Goal: Task Accomplishment & Management: Manage account settings

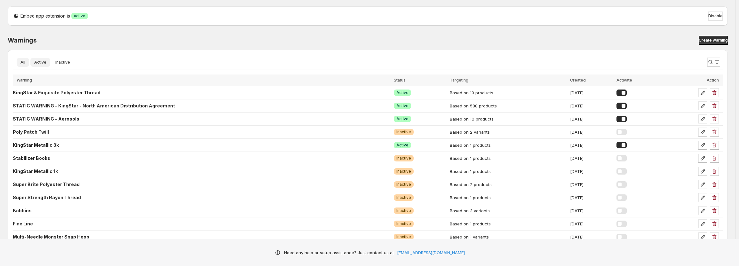
click at [45, 64] on span "Active" at bounding box center [40, 62] width 12 height 5
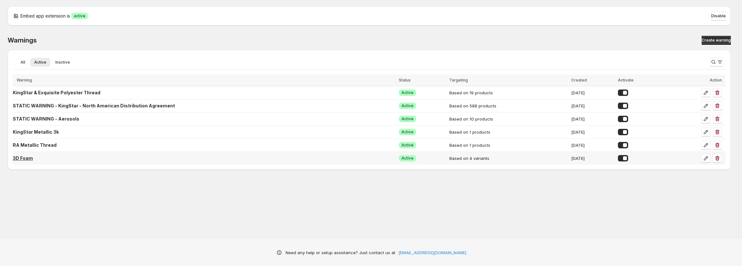
click at [33, 158] on p "3D Foam" at bounding box center [23, 158] width 20 height 6
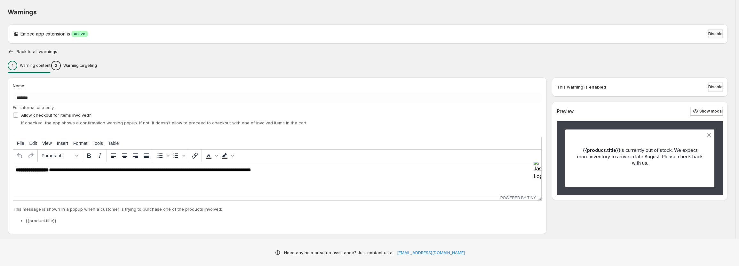
click at [722, 36] on button "Disable" at bounding box center [715, 33] width 14 height 9
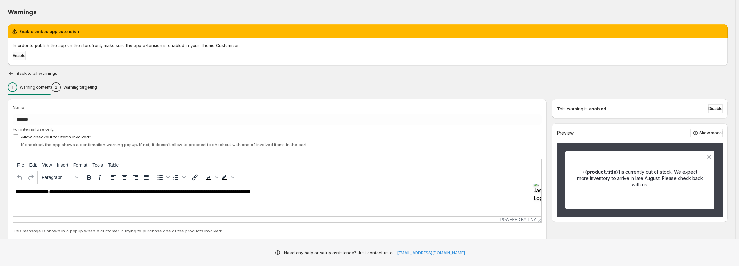
click at [23, 55] on span "Enable" at bounding box center [19, 55] width 13 height 5
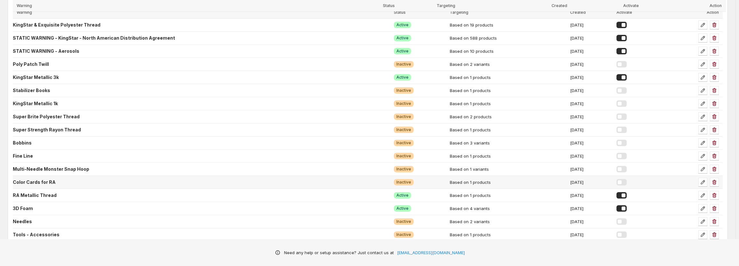
scroll to position [78, 0]
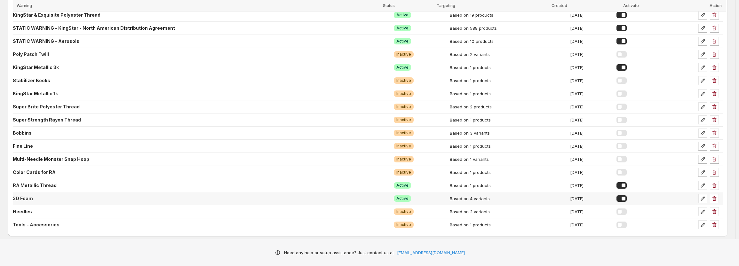
click at [627, 199] on div at bounding box center [622, 199] width 10 height 6
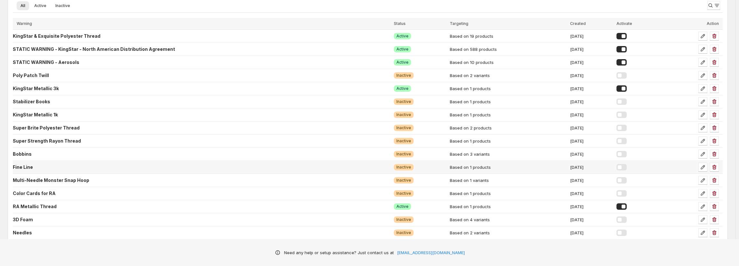
scroll to position [46, 0]
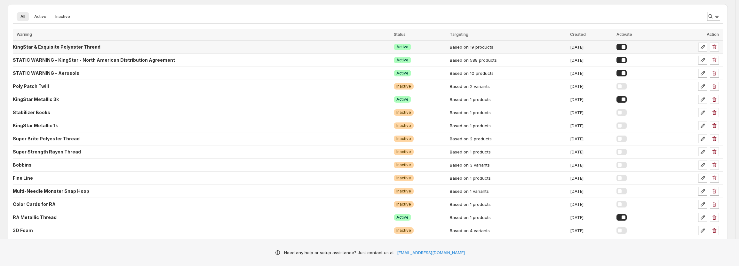
click at [75, 46] on p "KingStar & Exquisite Polyester Thread" at bounding box center [57, 47] width 88 height 6
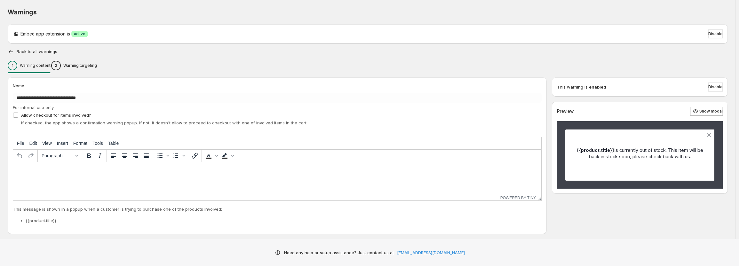
type input "**********"
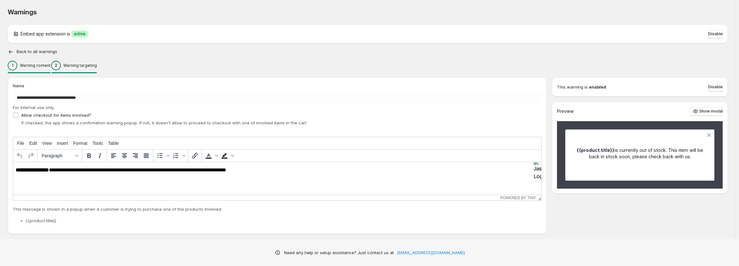
click at [88, 64] on p "Warning targeting" at bounding box center [80, 65] width 34 height 5
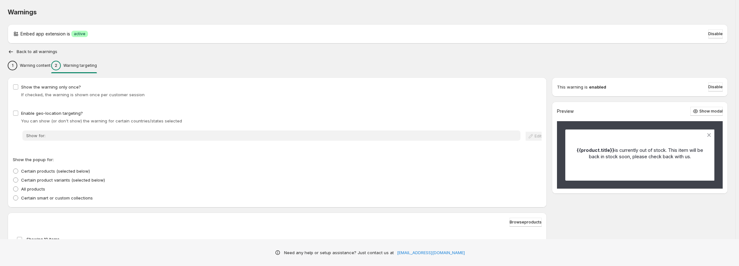
scroll to position [128, 0]
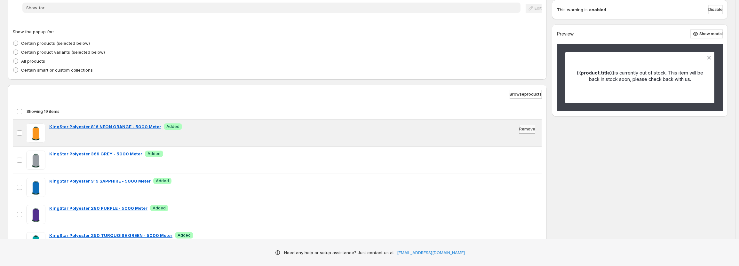
click at [522, 129] on span "Remove" at bounding box center [527, 129] width 16 height 5
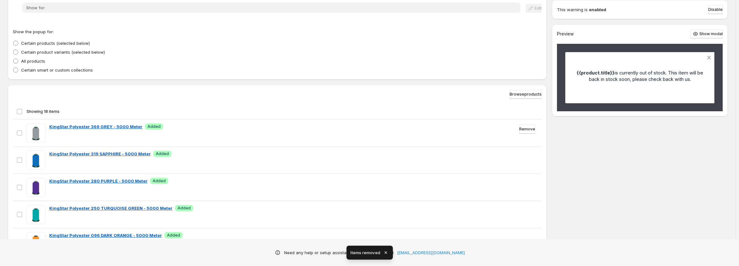
click at [522, 129] on span "Remove" at bounding box center [527, 129] width 16 height 5
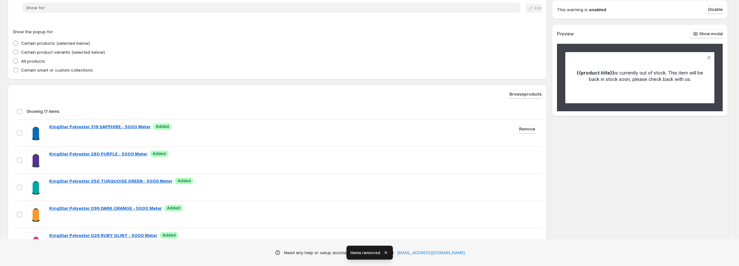
click at [522, 129] on span "Remove" at bounding box center [527, 129] width 16 height 5
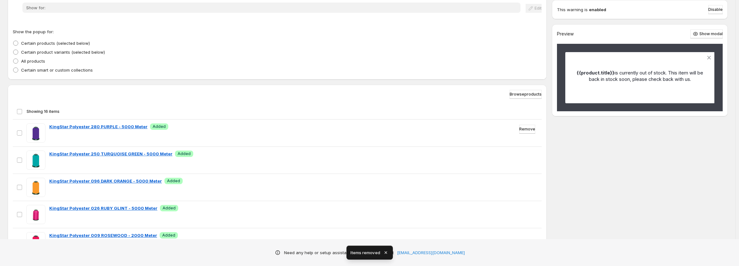
click at [522, 129] on span "Remove" at bounding box center [527, 129] width 16 height 5
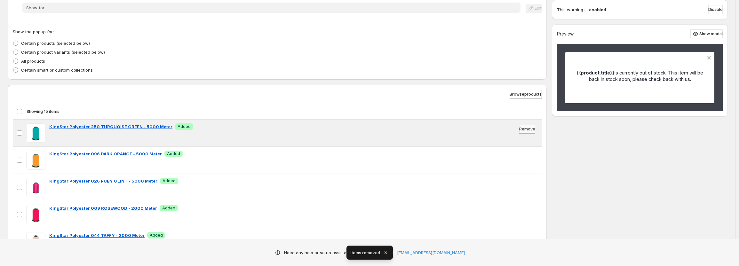
click at [522, 129] on span "Remove" at bounding box center [527, 129] width 16 height 5
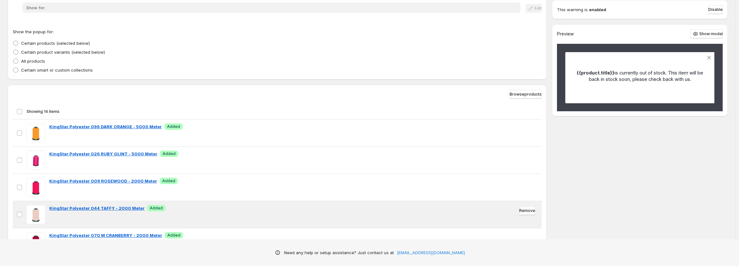
click at [522, 210] on span "Remove" at bounding box center [527, 210] width 16 height 5
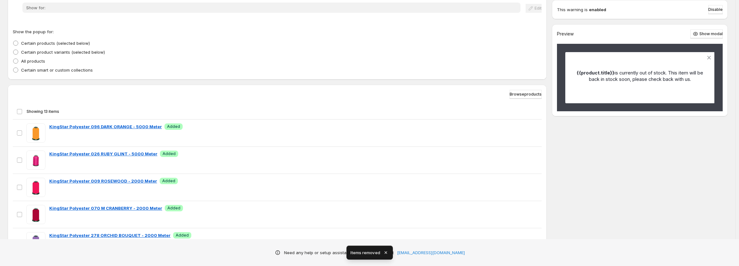
click at [522, 210] on span "Remove" at bounding box center [527, 210] width 16 height 5
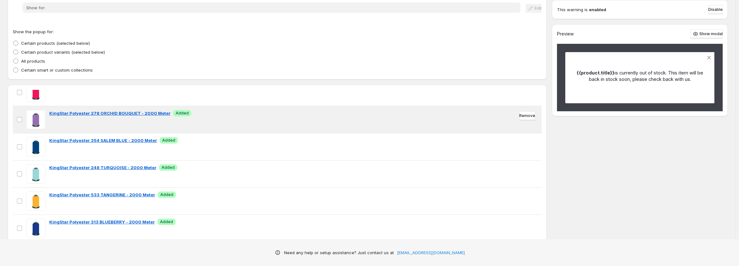
scroll to position [96, 0]
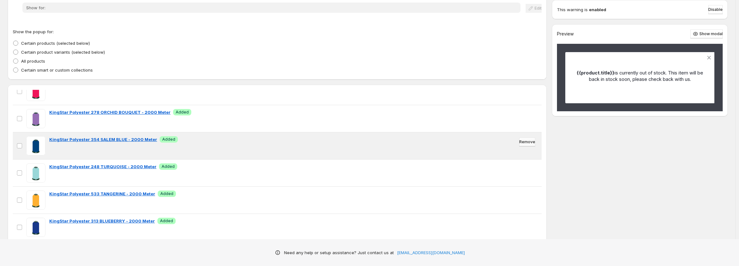
click at [521, 142] on span "Remove" at bounding box center [527, 142] width 16 height 5
click at [522, 142] on span "Remove" at bounding box center [527, 142] width 16 height 5
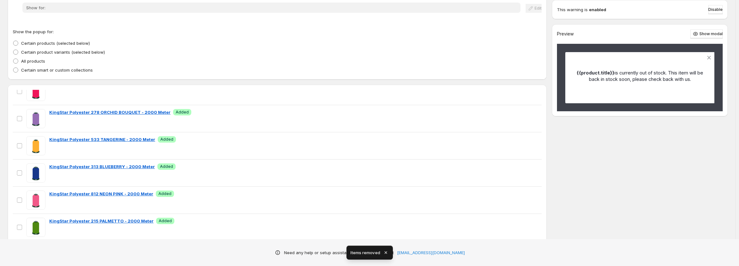
click at [522, 142] on span "Remove" at bounding box center [527, 142] width 16 height 5
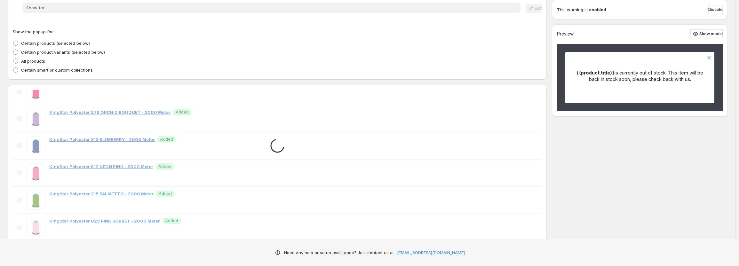
scroll to position [87, 0]
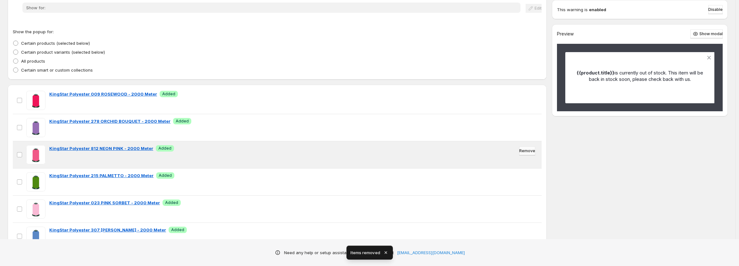
click at [522, 150] on span "Remove" at bounding box center [527, 150] width 16 height 5
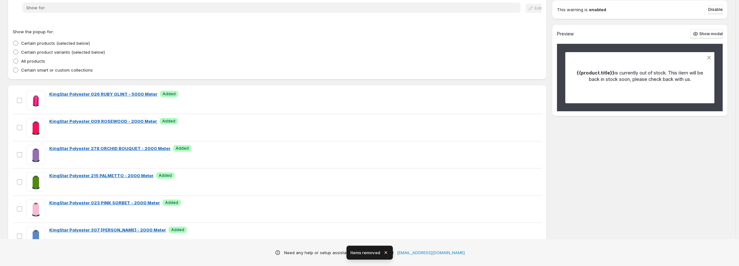
scroll to position [60, 0]
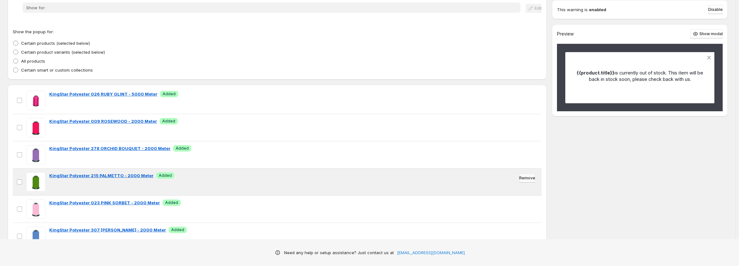
click at [525, 178] on span "Remove" at bounding box center [527, 178] width 16 height 5
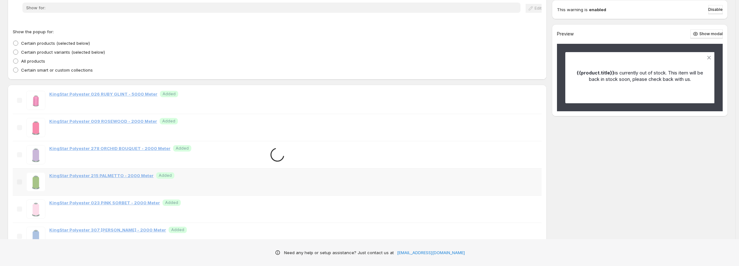
scroll to position [33, 0]
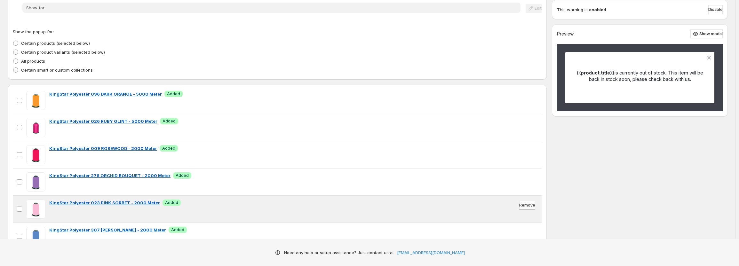
click at [522, 205] on span "Remove" at bounding box center [527, 205] width 16 height 5
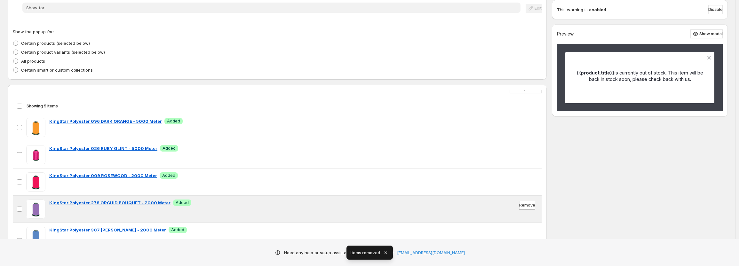
scroll to position [183, 0]
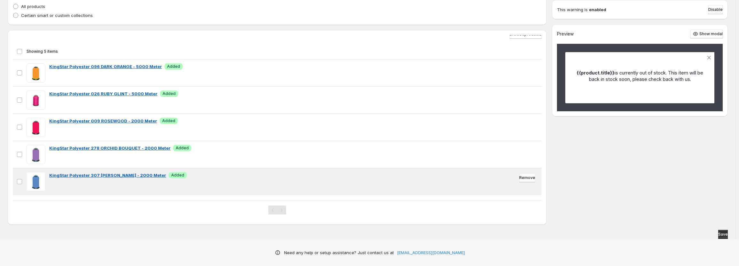
click at [522, 178] on span "Remove" at bounding box center [527, 177] width 16 height 5
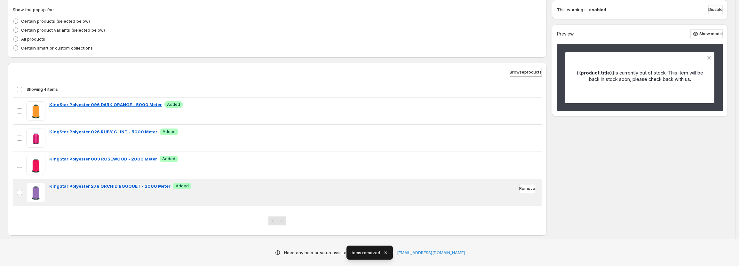
scroll to position [161, 0]
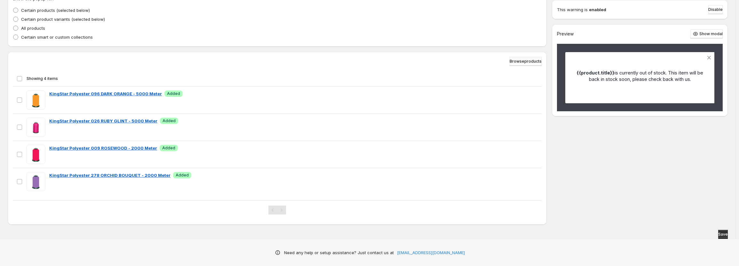
click at [522, 61] on span "Browse products" at bounding box center [526, 61] width 32 height 5
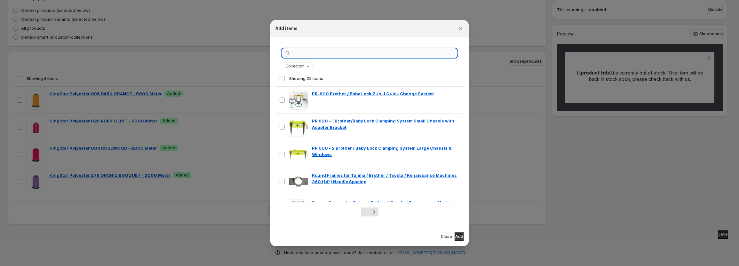
click at [320, 51] on input ":r1q:" at bounding box center [374, 53] width 165 height 9
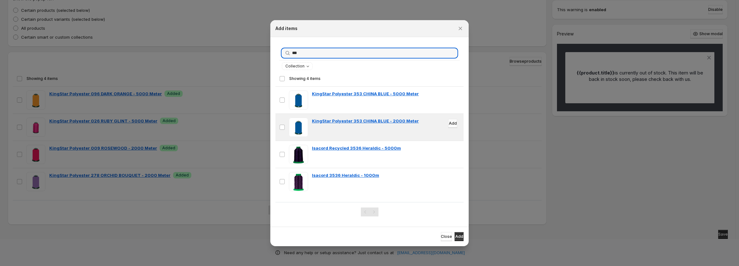
click at [449, 124] on span "Add" at bounding box center [453, 123] width 8 height 5
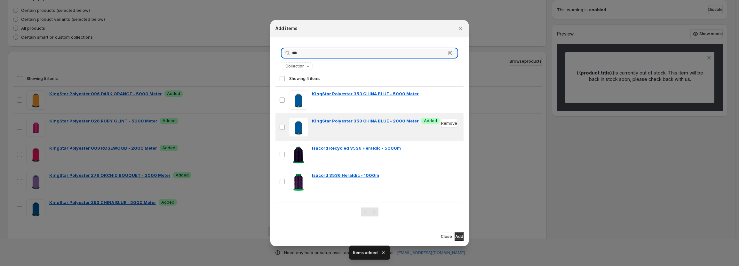
drag, startPoint x: 304, startPoint y: 52, endPoint x: 284, endPoint y: 52, distance: 19.8
click at [284, 52] on div "*** Clear" at bounding box center [369, 53] width 175 height 9
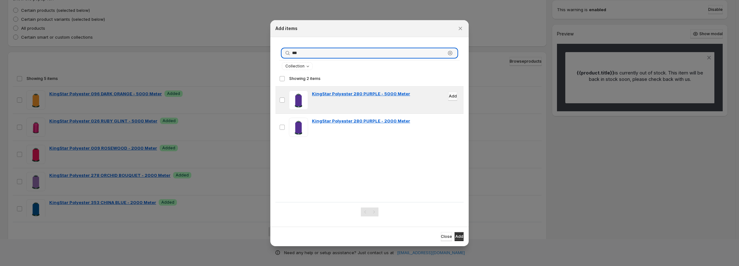
type input "***"
click at [449, 97] on span "Add" at bounding box center [453, 96] width 8 height 5
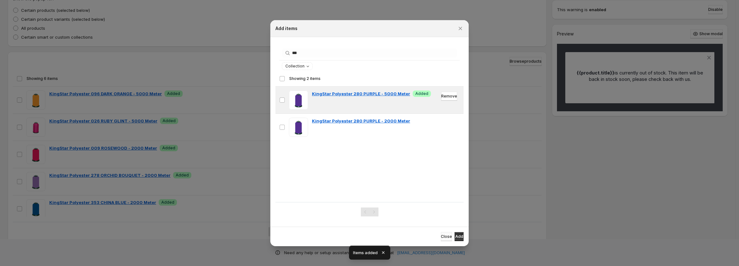
click at [441, 236] on span "Close" at bounding box center [446, 236] width 11 height 5
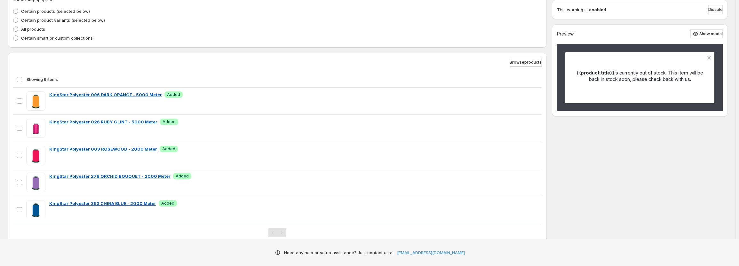
scroll to position [183, 0]
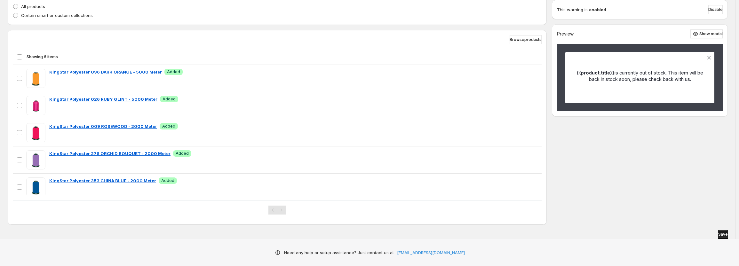
click at [722, 234] on span "Save" at bounding box center [723, 234] width 10 height 5
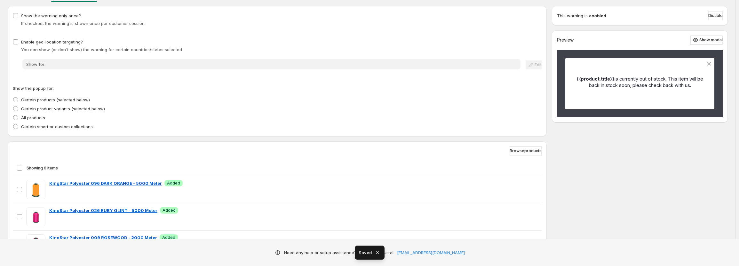
scroll to position [23, 0]
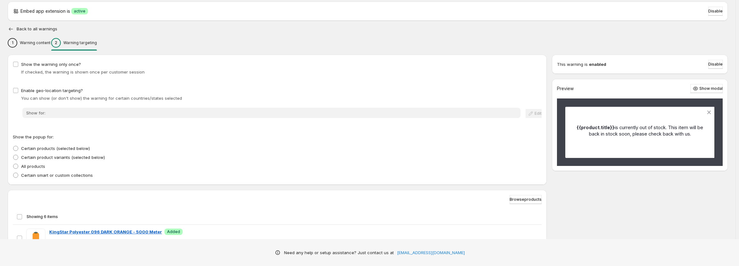
click at [11, 31] on icon "button" at bounding box center [11, 29] width 6 height 6
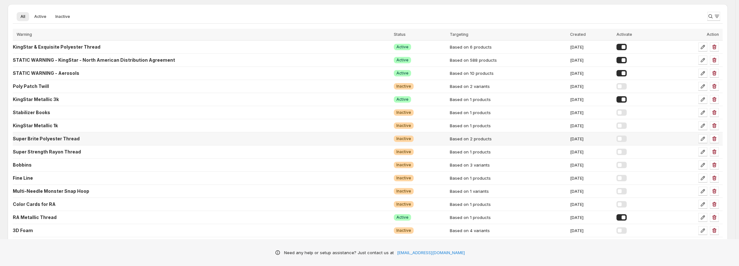
scroll to position [78, 0]
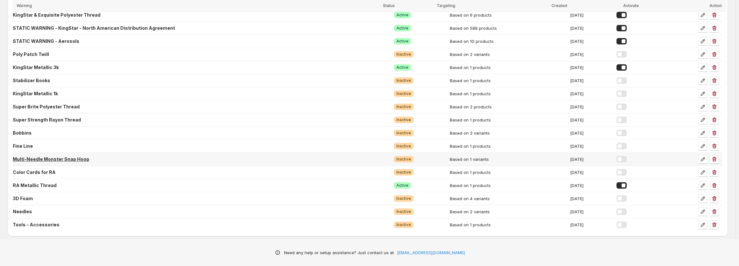
click at [60, 160] on p "Multi-Needle Monster Snap Hoop" at bounding box center [51, 159] width 76 height 6
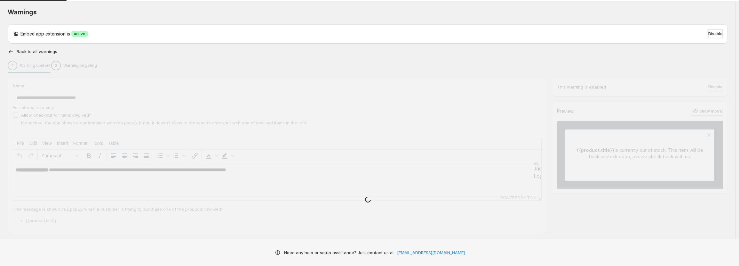
type input "**********"
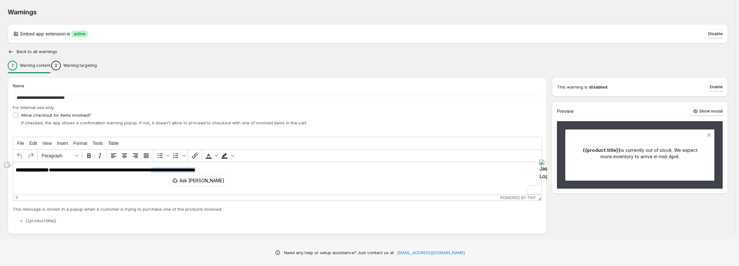
drag, startPoint x: 206, startPoint y: 171, endPoint x: 158, endPoint y: 172, distance: 48.0
click at [158, 172] on p "**********" at bounding box center [279, 170] width 526 height 6
click at [87, 64] on p "Warning targeting" at bounding box center [80, 65] width 34 height 5
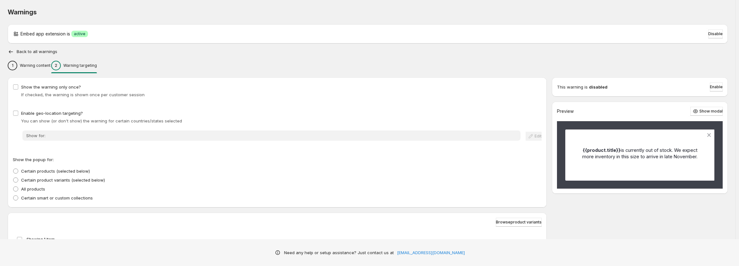
scroll to position [79, 0]
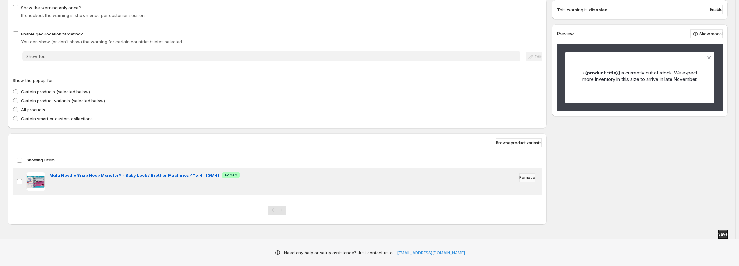
click at [521, 179] on span "Remove" at bounding box center [527, 177] width 16 height 5
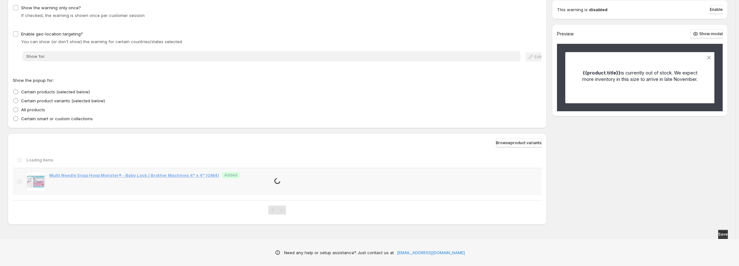
scroll to position [48, 0]
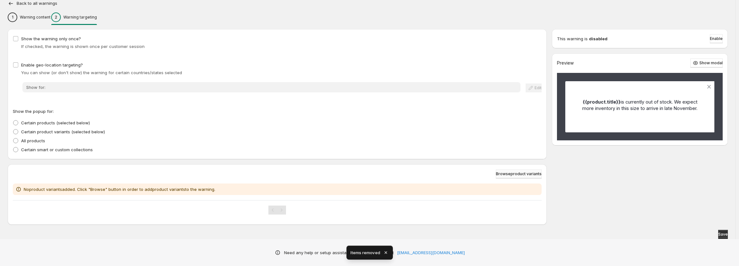
click at [522, 173] on span "Browse product variants" at bounding box center [519, 174] width 46 height 5
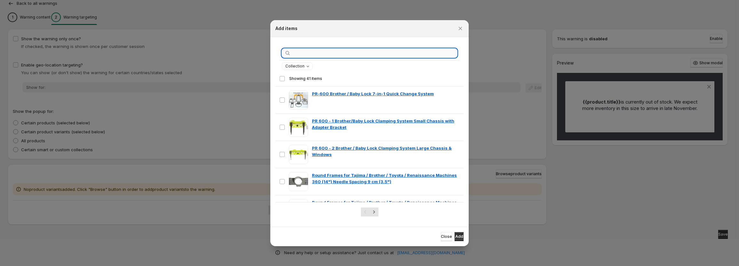
click at [365, 53] on input ":r7o:" at bounding box center [374, 53] width 165 height 9
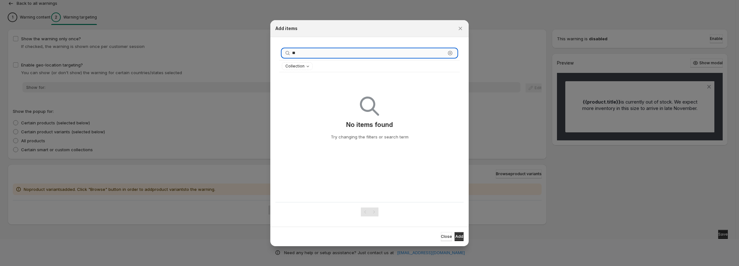
type input "*"
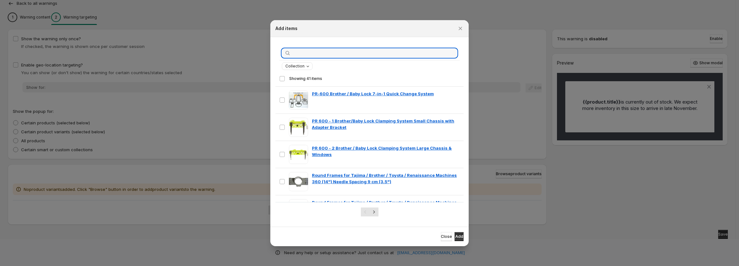
click at [305, 66] on icon "Collection" at bounding box center [307, 66] width 5 height 5
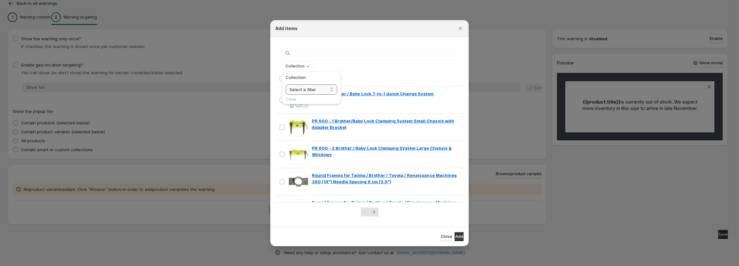
click at [330, 90] on select "**********" at bounding box center [312, 89] width 52 height 10
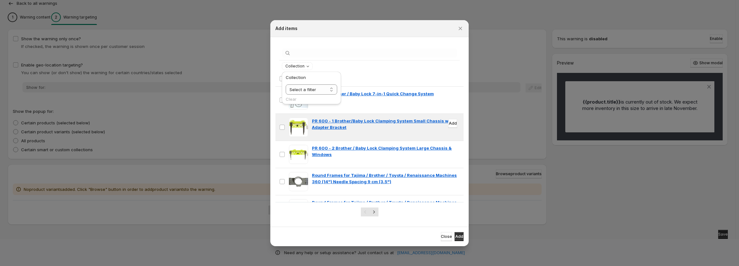
click at [286, 84] on select "**********" at bounding box center [312, 89] width 52 height 10
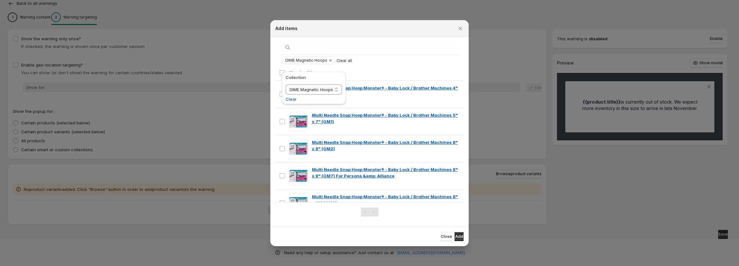
scroll to position [0, 0]
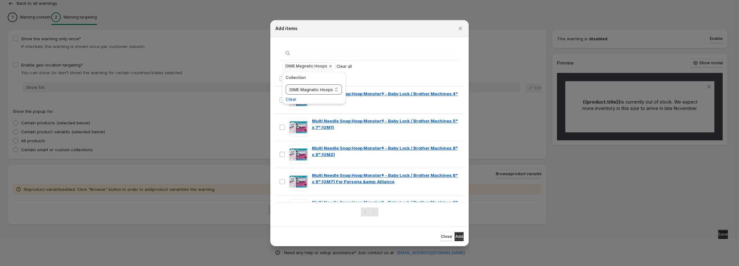
click at [338, 90] on select "**********" at bounding box center [314, 89] width 56 height 10
select select "**********"
click at [286, 84] on select "**********" at bounding box center [314, 89] width 56 height 10
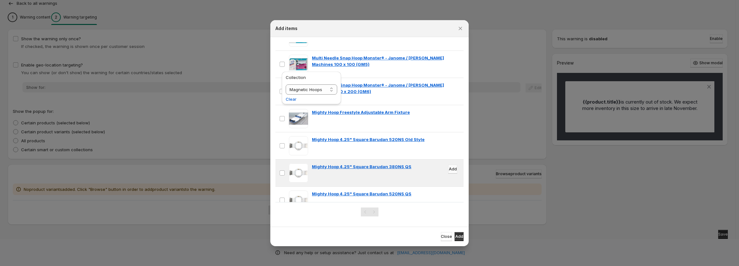
scroll to position [332, 0]
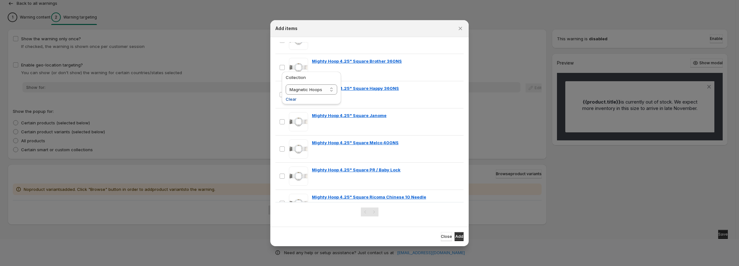
click at [288, 100] on span "Clear" at bounding box center [291, 99] width 11 height 6
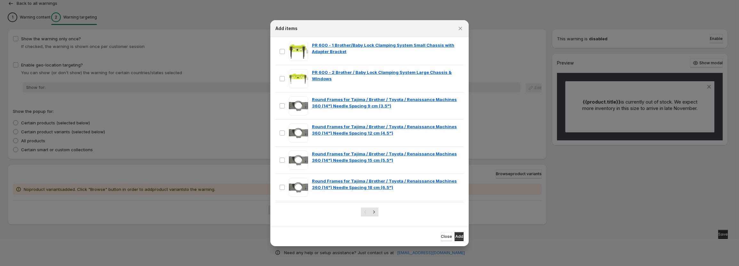
scroll to position [0, 0]
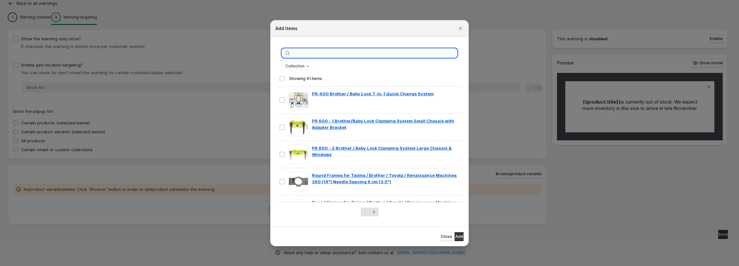
click at [297, 52] on input ":r7o:" at bounding box center [374, 53] width 165 height 9
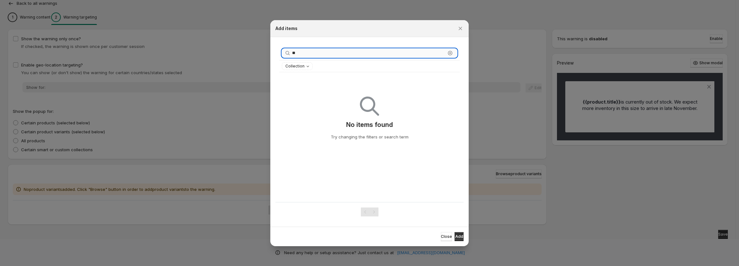
type input "*"
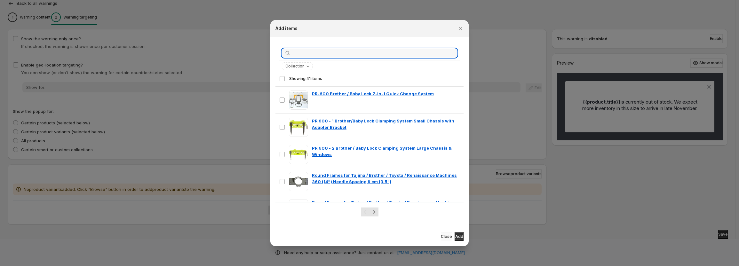
click at [441, 236] on span "Close" at bounding box center [446, 236] width 11 height 5
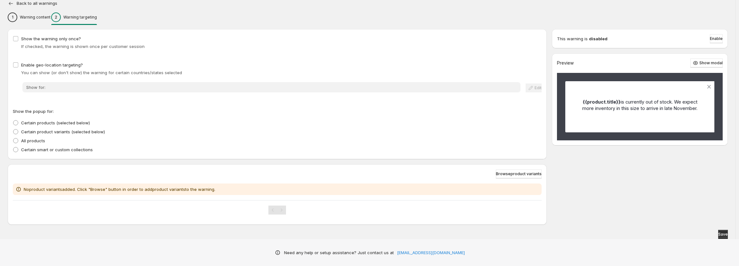
click at [10, 4] on icon "button" at bounding box center [11, 3] width 6 height 6
click at [10, 3] on icon "button" at bounding box center [11, 3] width 6 height 6
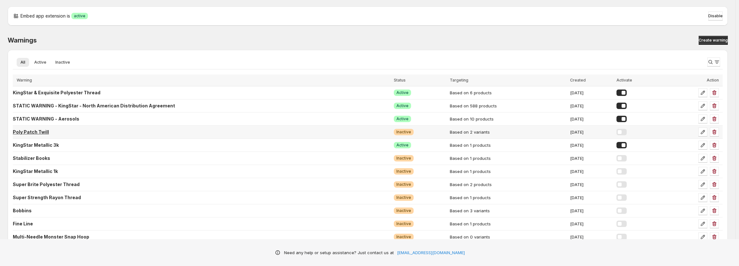
click at [42, 133] on p "Poly Patch Twill" at bounding box center [31, 132] width 36 height 6
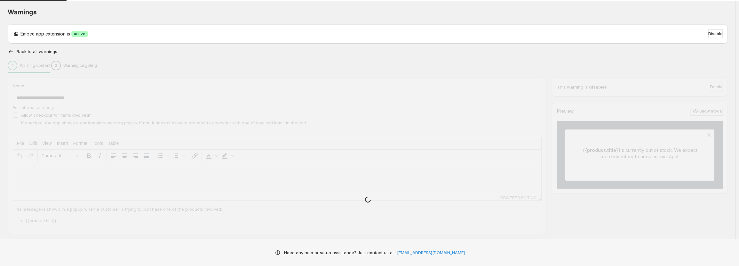
type input "**********"
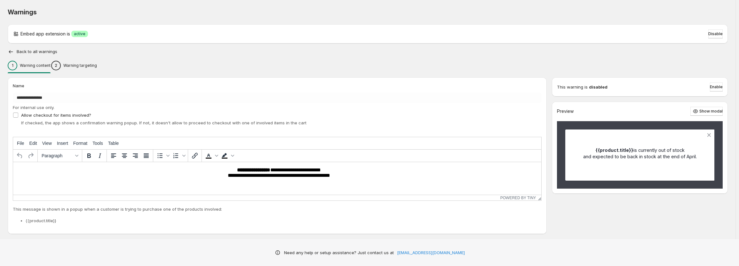
click at [333, 175] on p "**********" at bounding box center [279, 173] width 526 height 12
drag, startPoint x: 333, startPoint y: 177, endPoint x: 320, endPoint y: 177, distance: 13.8
click at [323, 176] on p "**********" at bounding box center [279, 173] width 526 height 12
drag, startPoint x: 332, startPoint y: 176, endPoint x: 320, endPoint y: 176, distance: 11.8
click at [320, 176] on p "**********" at bounding box center [279, 173] width 526 height 12
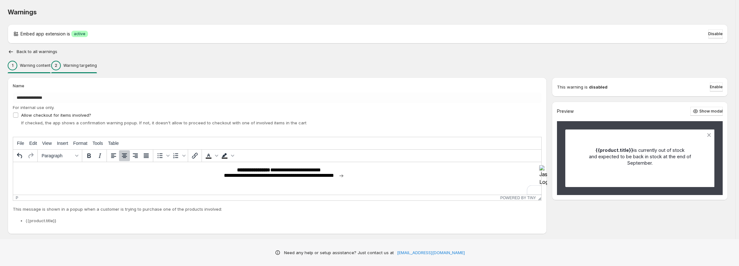
click at [93, 66] on p "Warning targeting" at bounding box center [80, 65] width 34 height 5
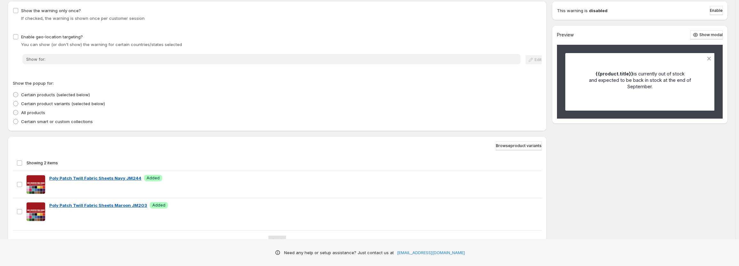
scroll to position [75, 0]
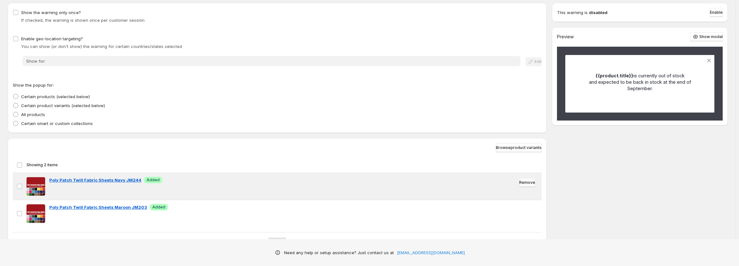
click at [524, 183] on span "Remove" at bounding box center [527, 182] width 16 height 5
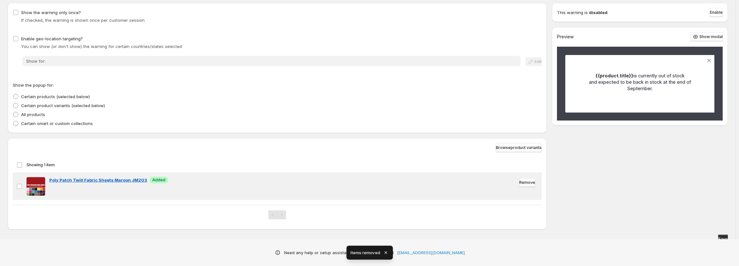
click at [524, 183] on span "Remove" at bounding box center [527, 182] width 16 height 5
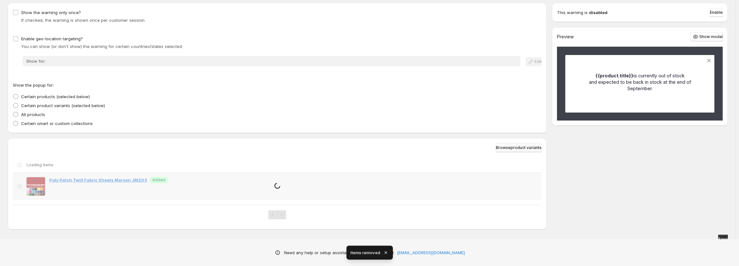
scroll to position [48, 0]
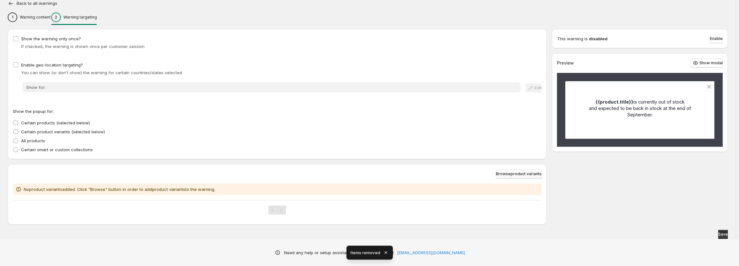
click at [515, 148] on div "Certain smart or custom collections" at bounding box center [277, 149] width 529 height 9
click at [515, 173] on span "Browse product variants" at bounding box center [519, 174] width 46 height 5
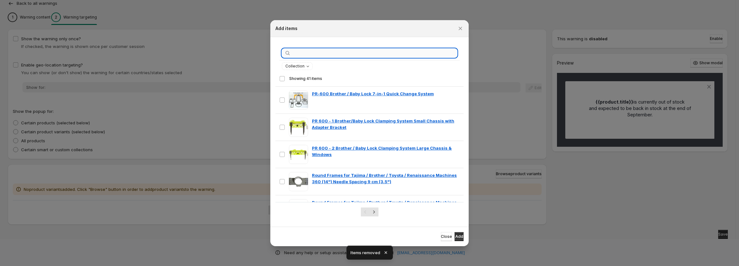
click at [308, 52] on input ":r11k:" at bounding box center [374, 53] width 165 height 9
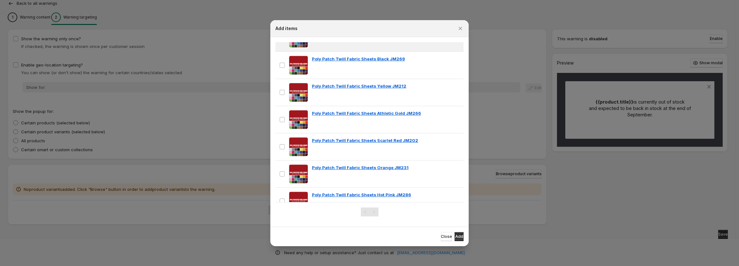
scroll to position [128, 0]
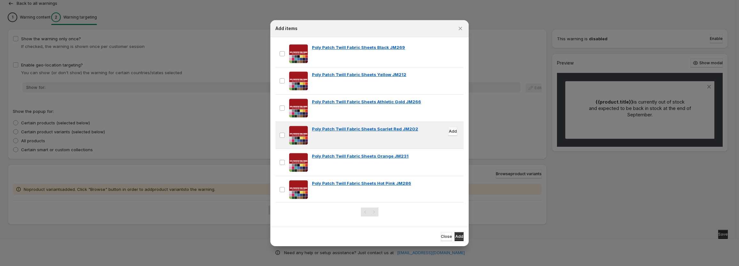
type input "**********"
click at [449, 132] on span "Add" at bounding box center [453, 131] width 8 height 5
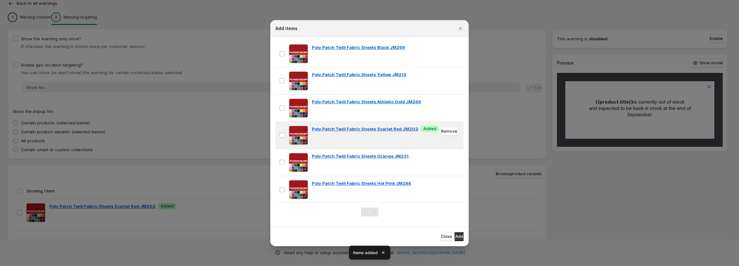
click at [441, 236] on span "Close" at bounding box center [446, 236] width 11 height 5
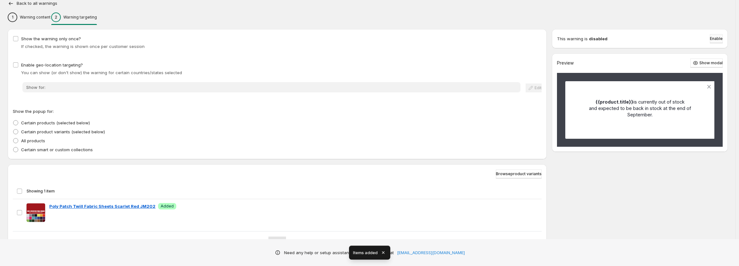
click at [720, 39] on span "Enable" at bounding box center [716, 38] width 13 height 5
click at [716, 39] on span "Enable" at bounding box center [716, 38] width 13 height 5
click at [716, 37] on span "Enable" at bounding box center [716, 38] width 13 height 5
click at [8, 3] on icon "button" at bounding box center [11, 3] width 6 height 6
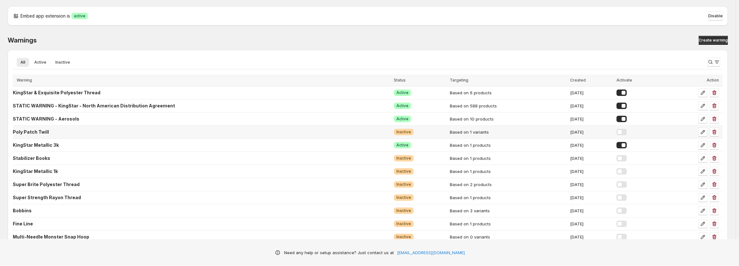
click at [627, 133] on div at bounding box center [622, 132] width 10 height 6
click at [58, 185] on p "Super Brite Polyester Thread" at bounding box center [46, 184] width 67 height 6
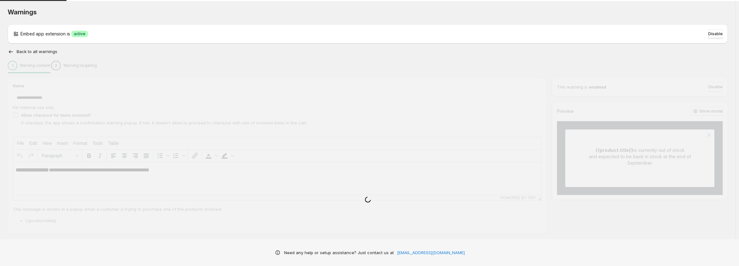
type input "**********"
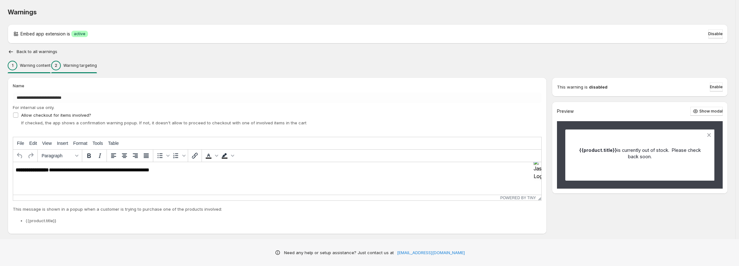
click at [97, 67] on p "Warning targeting" at bounding box center [80, 65] width 34 height 5
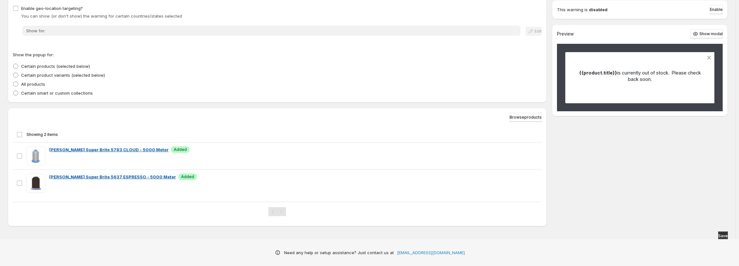
scroll to position [107, 0]
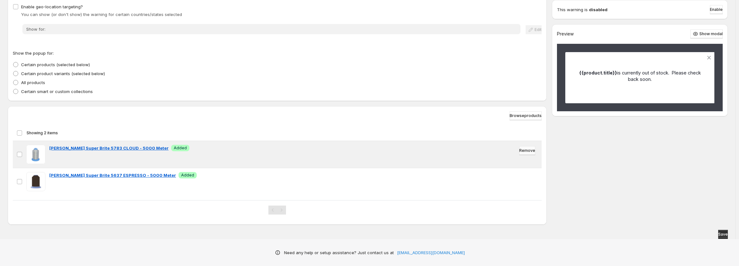
click at [523, 152] on span "Remove" at bounding box center [527, 150] width 16 height 5
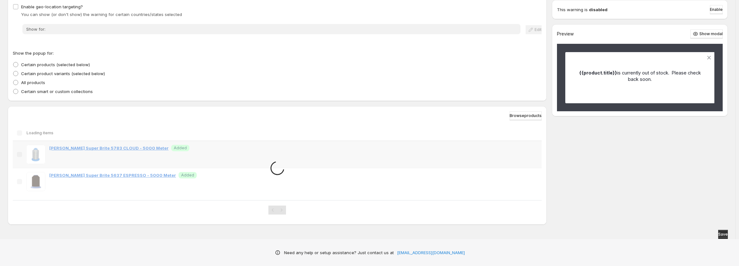
scroll to position [79, 0]
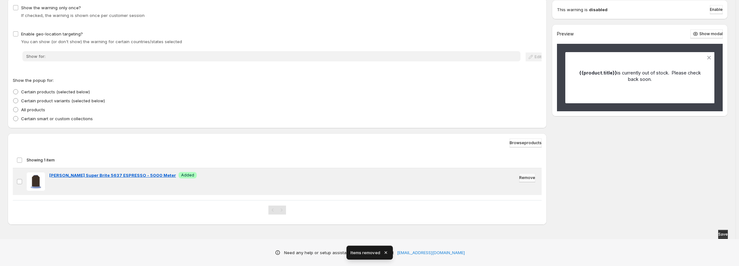
click at [522, 178] on span "Remove" at bounding box center [527, 177] width 16 height 5
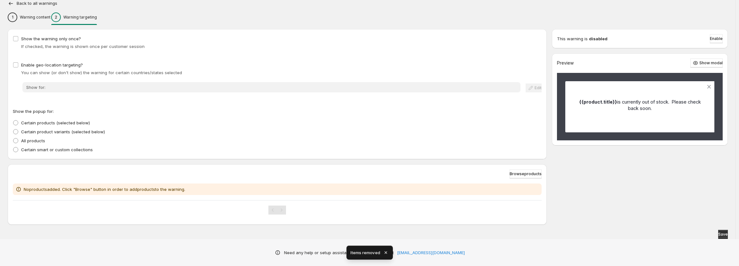
scroll to position [48, 0]
click at [525, 174] on span "Browse products" at bounding box center [526, 174] width 32 height 5
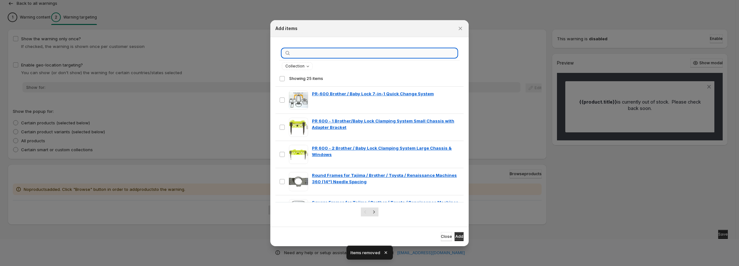
click at [309, 54] on input ":r18q:" at bounding box center [374, 53] width 165 height 9
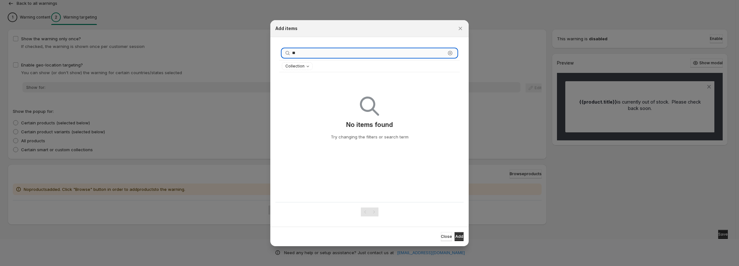
type input "*"
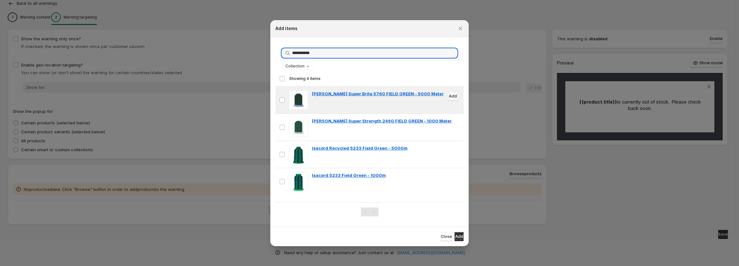
click at [449, 97] on span "Add" at bounding box center [453, 96] width 8 height 5
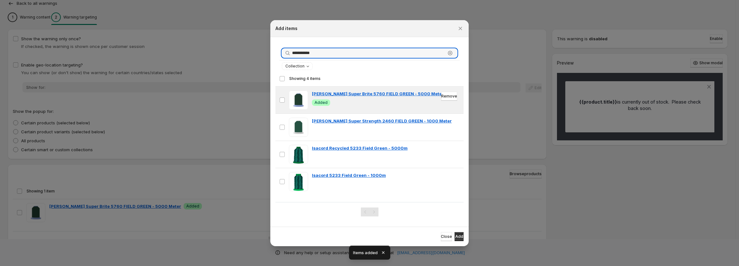
drag, startPoint x: 318, startPoint y: 54, endPoint x: 228, endPoint y: 47, distance: 90.8
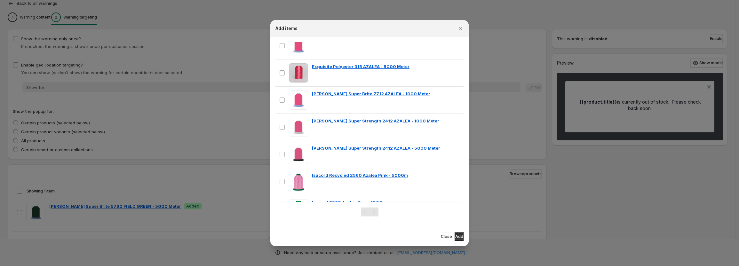
scroll to position [60, 0]
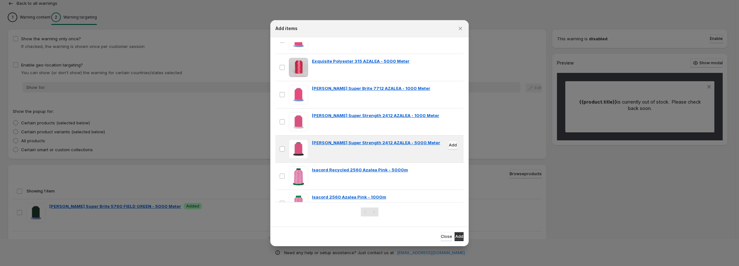
click at [449, 144] on span "Add" at bounding box center [453, 145] width 8 height 5
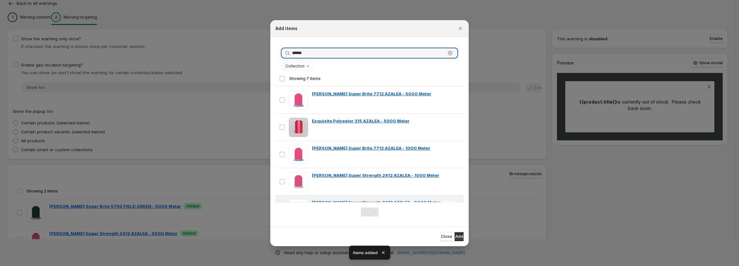
drag, startPoint x: 310, startPoint y: 54, endPoint x: 270, endPoint y: 48, distance: 41.2
click at [271, 48] on section "****** Clear Collection Showing 7 items Select all 7 items Showing 7 items Sele…" at bounding box center [369, 132] width 198 height 190
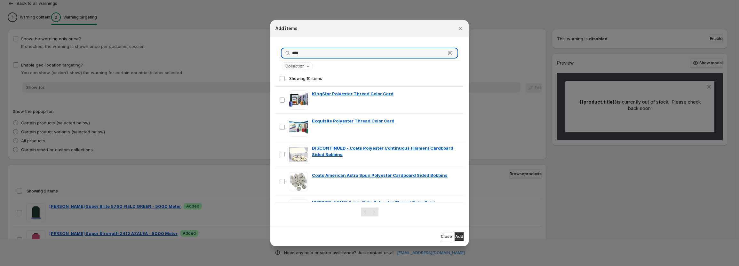
type input "****"
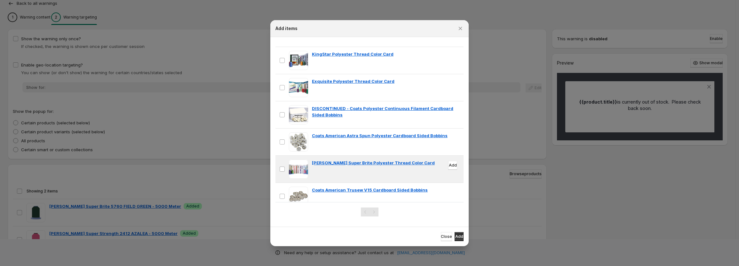
scroll to position [42, 0]
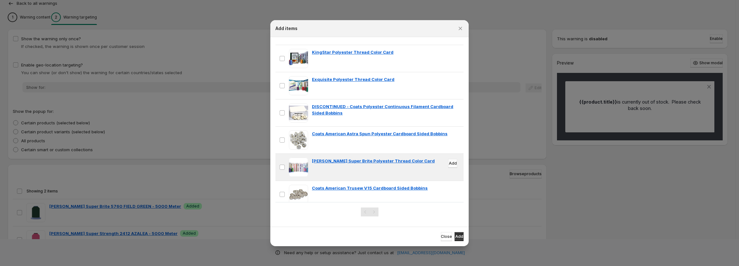
click at [449, 164] on span "Add" at bounding box center [453, 163] width 8 height 5
click at [441, 237] on span "Close" at bounding box center [446, 236] width 11 height 5
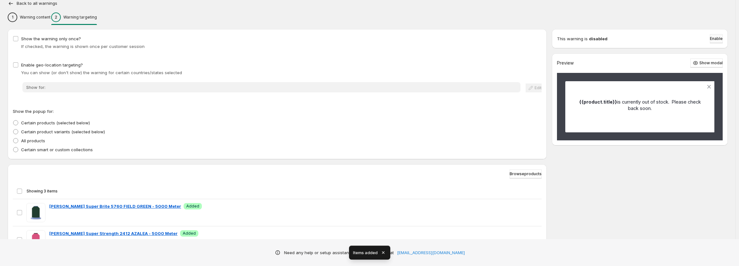
click at [717, 37] on span "Enable" at bounding box center [716, 38] width 13 height 5
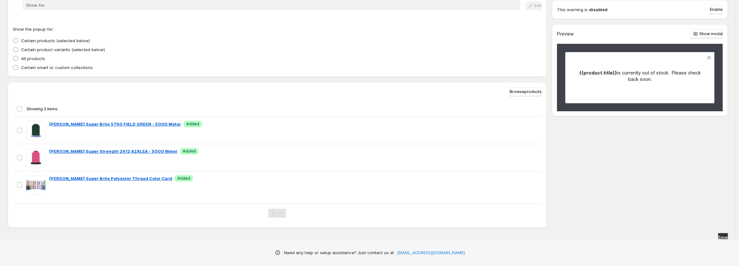
scroll to position [134, 0]
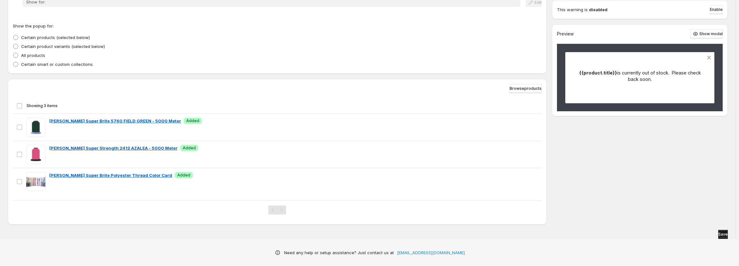
click at [721, 232] on span "Save" at bounding box center [723, 234] width 10 height 5
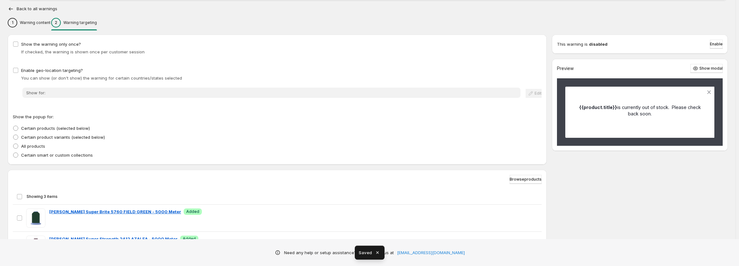
scroll to position [0, 0]
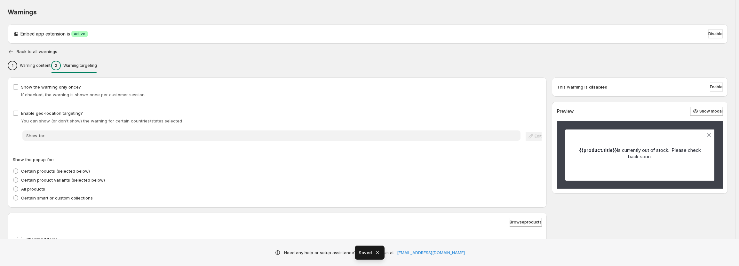
click at [9, 52] on icon "button" at bounding box center [11, 52] width 6 height 6
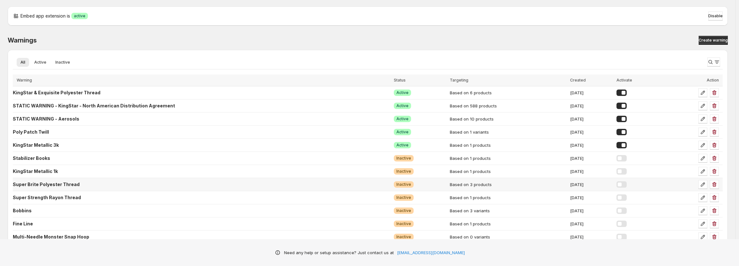
click at [627, 183] on div at bounding box center [622, 184] width 10 height 6
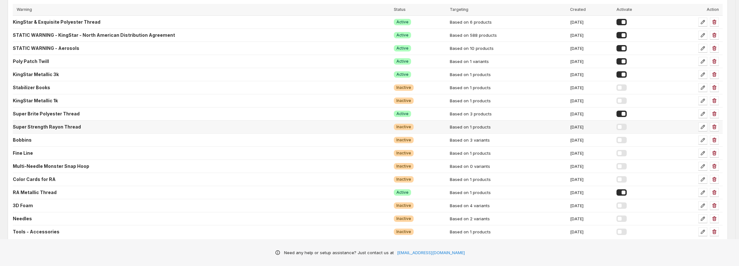
scroll to position [78, 0]
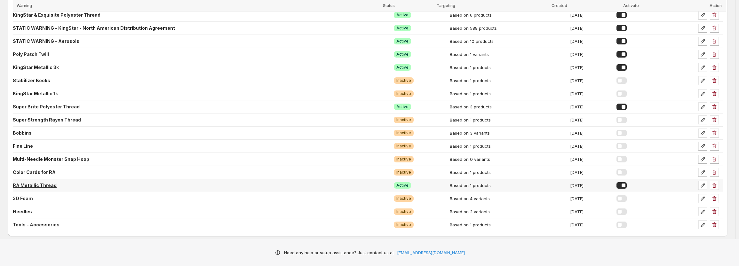
click at [43, 186] on p "RA Metallic Thread" at bounding box center [35, 185] width 44 height 6
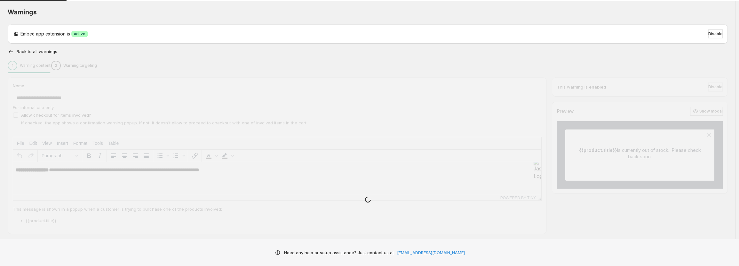
type input "**********"
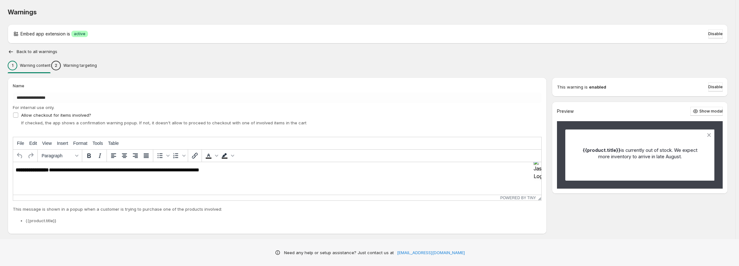
click at [185, 178] on html "**********" at bounding box center [277, 170] width 528 height 16
drag, startPoint x: 206, startPoint y: 170, endPoint x: 183, endPoint y: 172, distance: 23.4
click at [183, 172] on p "**********" at bounding box center [279, 170] width 526 height 6
click at [84, 67] on p "Warning targeting" at bounding box center [80, 65] width 34 height 5
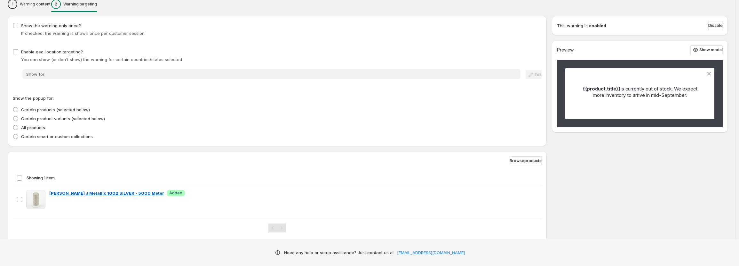
scroll to position [64, 0]
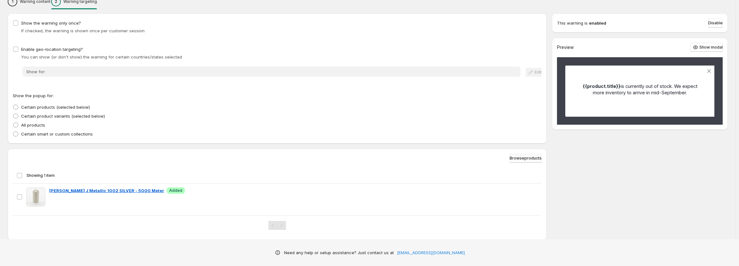
click at [522, 159] on span "Browse products" at bounding box center [526, 158] width 32 height 5
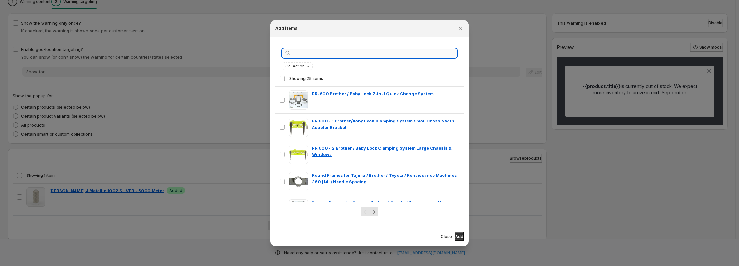
click at [343, 53] on input ":r1g1:" at bounding box center [374, 53] width 165 height 9
type input "*"
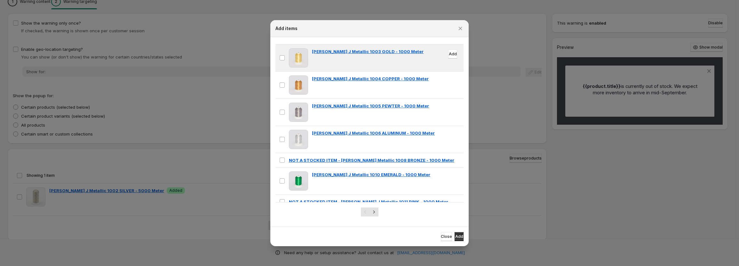
scroll to position [128, 0]
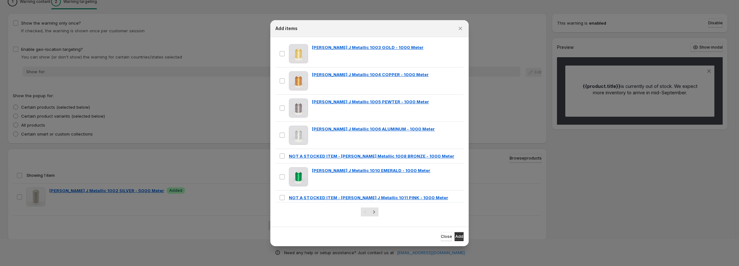
type input "**********"
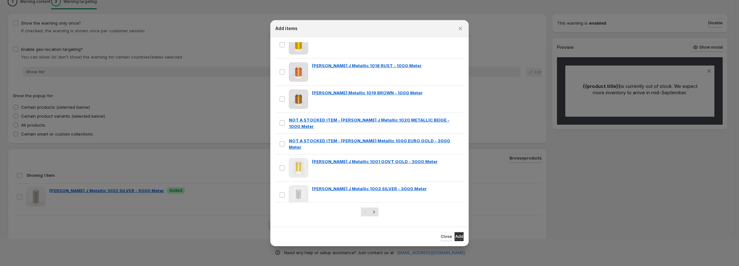
scroll to position [388, 0]
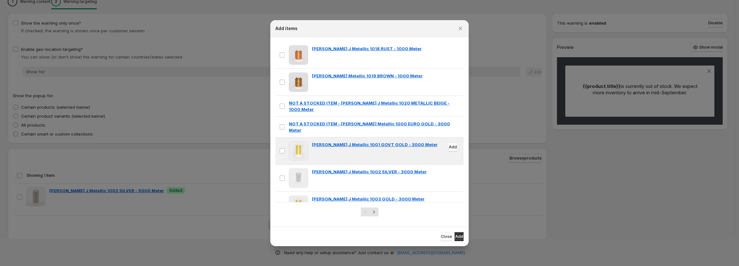
click at [449, 145] on span "Add" at bounding box center [453, 147] width 8 height 5
click at [441, 236] on span "Close" at bounding box center [446, 236] width 11 height 5
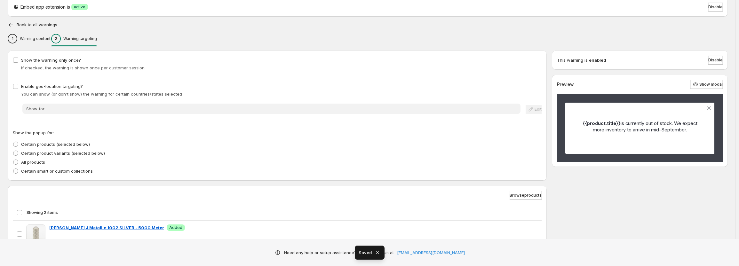
scroll to position [32, 0]
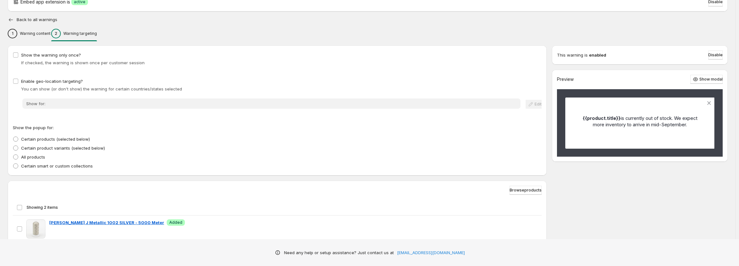
click at [9, 18] on icon "button" at bounding box center [11, 20] width 6 height 6
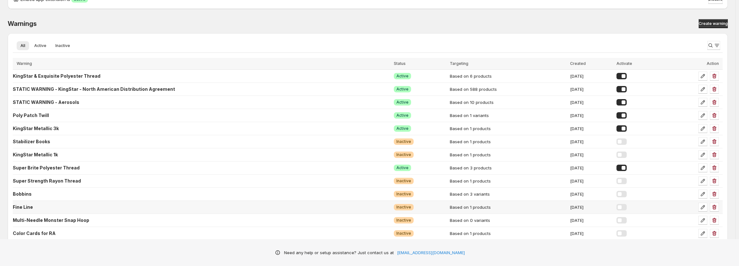
scroll to position [14, 0]
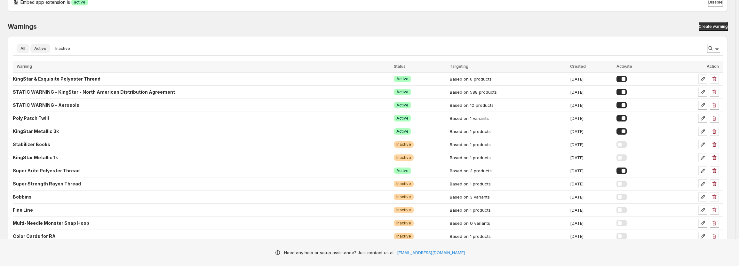
click at [42, 50] on span "Active" at bounding box center [40, 48] width 12 height 5
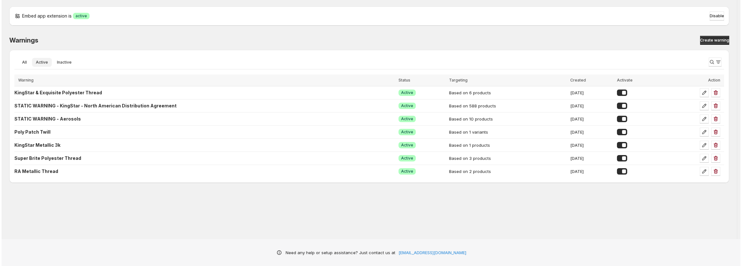
scroll to position [0, 0]
click at [628, 145] on div at bounding box center [623, 145] width 10 height 6
